Goal: Transaction & Acquisition: Subscribe to service/newsletter

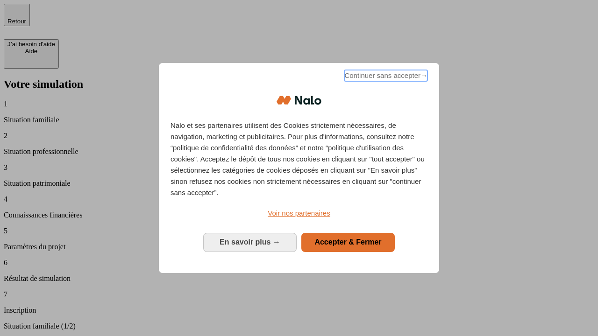
click at [385, 77] on span "Continuer sans accepter →" at bounding box center [385, 75] width 83 height 11
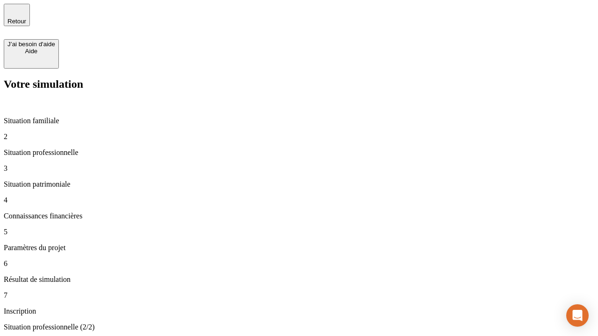
type input "30 000"
type input "0"
type input "1 000"
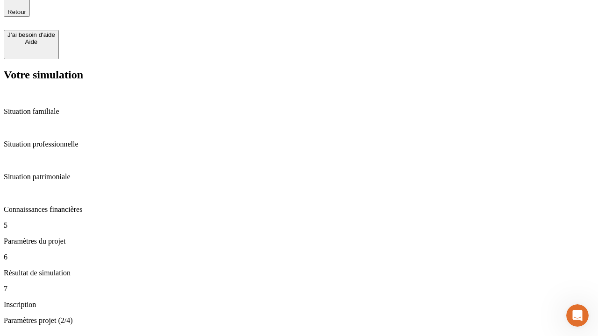
type input "40"
type input "64"
type input "200 000"
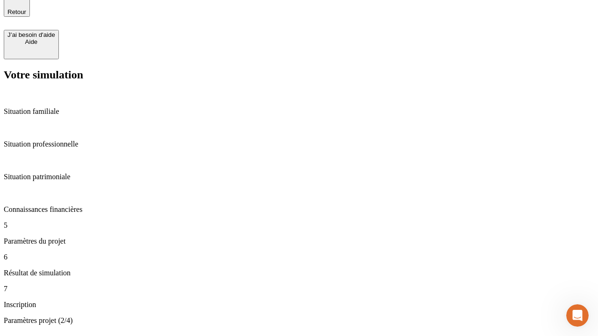
type input "640"
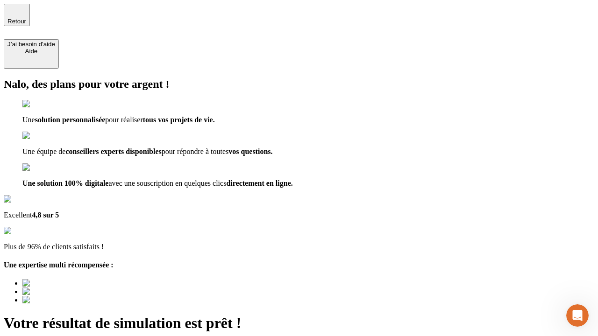
type input "[EMAIL_ADDRESS][DOMAIN_NAME]"
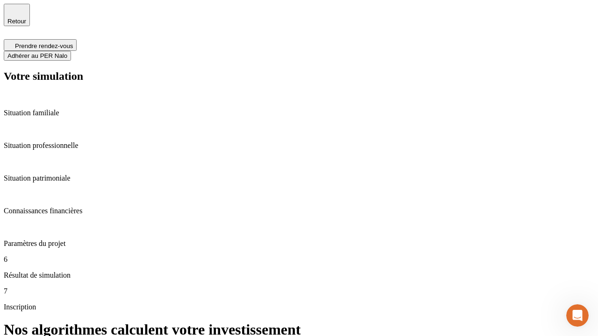
click at [67, 52] on span "Adhérer au PER Nalo" at bounding box center [37, 55] width 60 height 7
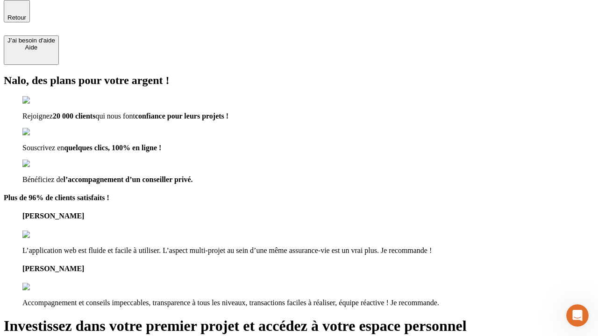
scroll to position [3, 0]
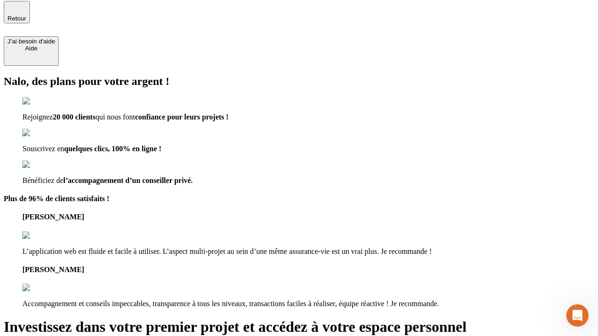
type input "[PERSON_NAME][EMAIL_ADDRESS][DOMAIN_NAME]"
